Goal: Check status: Check status

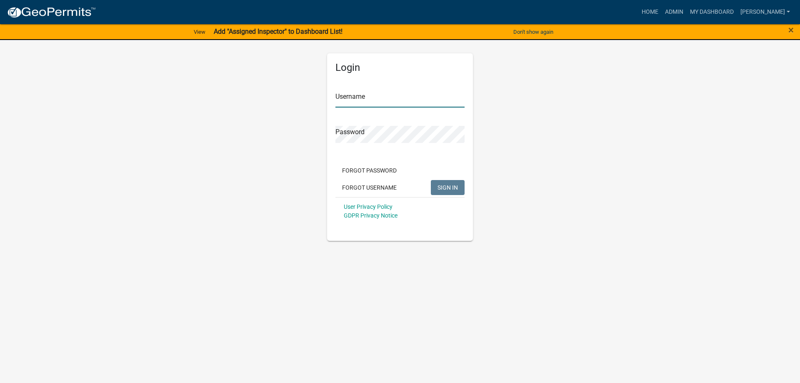
type input "[PERSON_NAME]"
click at [449, 190] on span "SIGN IN" at bounding box center [448, 187] width 20 height 7
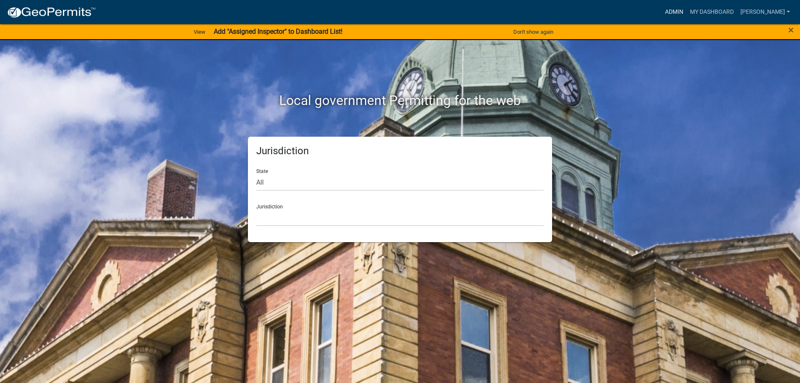
click at [687, 10] on link "Admin" at bounding box center [674, 12] width 25 height 16
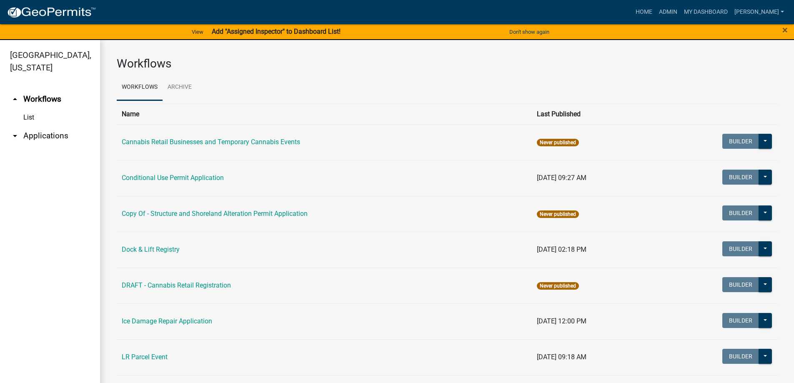
click at [57, 132] on link "arrow_drop_down Applications" at bounding box center [50, 136] width 100 height 20
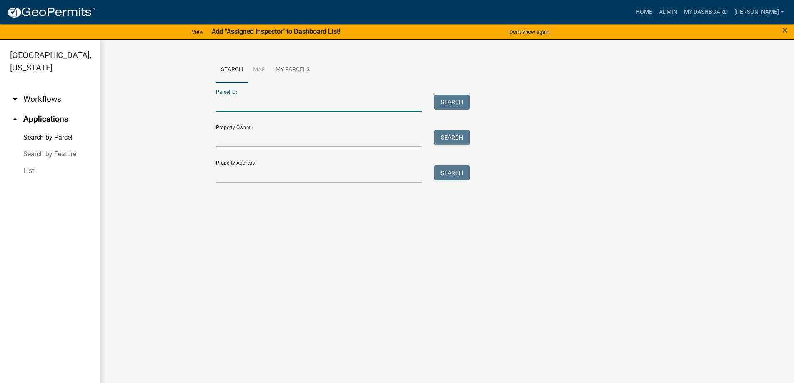
click at [235, 103] on input "Parcel ID:" at bounding box center [319, 103] width 206 height 17
type input "2"
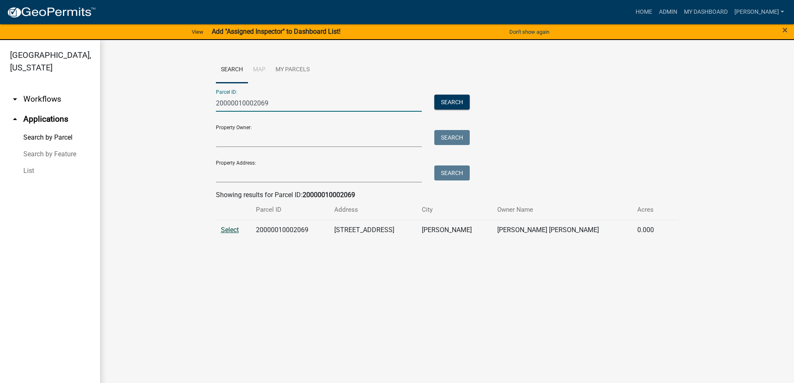
type input "20000010002069"
click at [237, 231] on span "Select" at bounding box center [230, 230] width 18 height 8
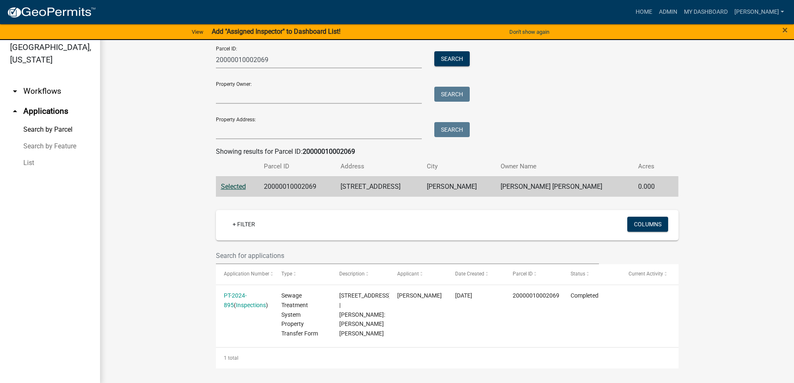
scroll to position [10, 0]
